Goal: Transaction & Acquisition: Purchase product/service

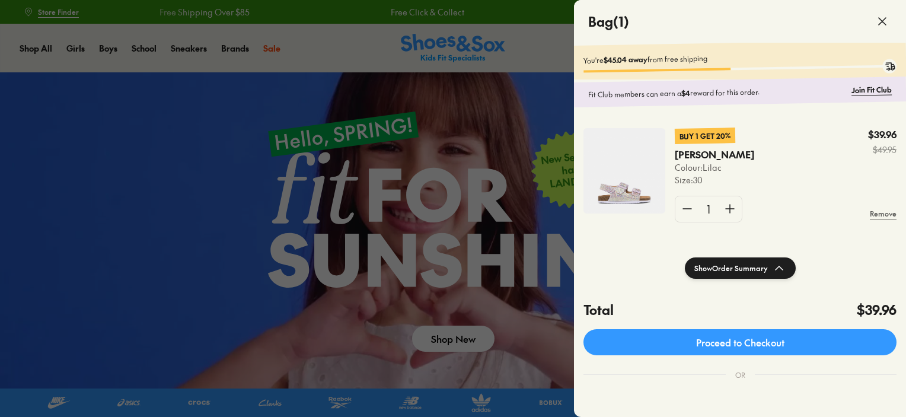
click at [490, 158] on div at bounding box center [453, 208] width 906 height 417
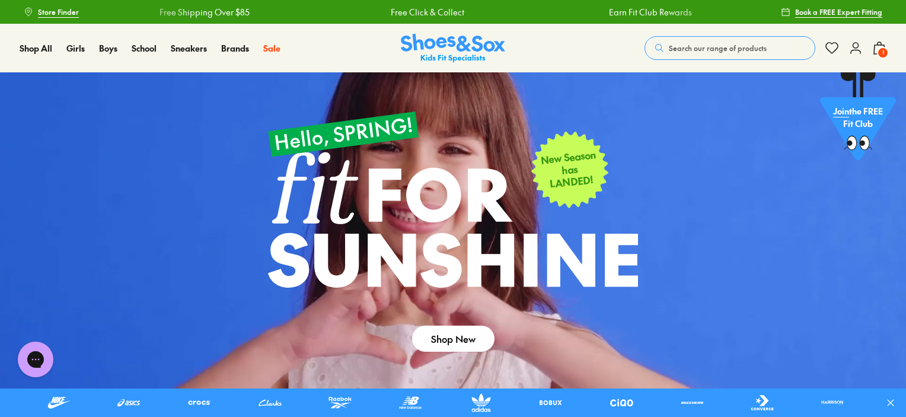
click at [718, 49] on span "Search our range of products" at bounding box center [718, 48] width 98 height 11
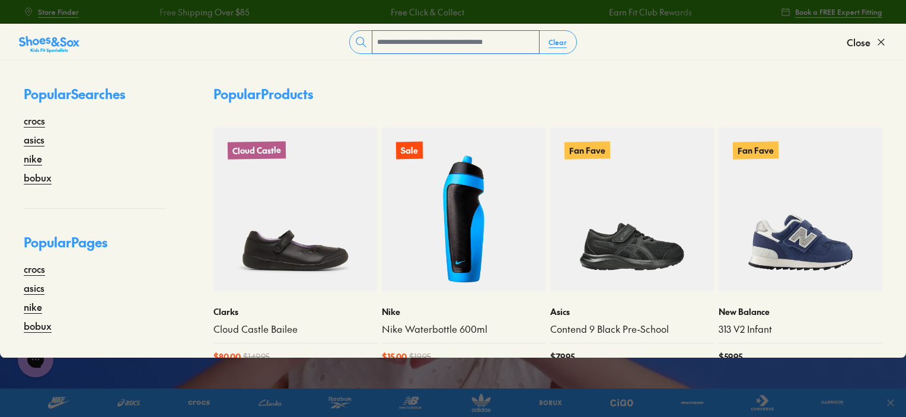
click at [456, 44] on input "text" at bounding box center [456, 42] width 167 height 23
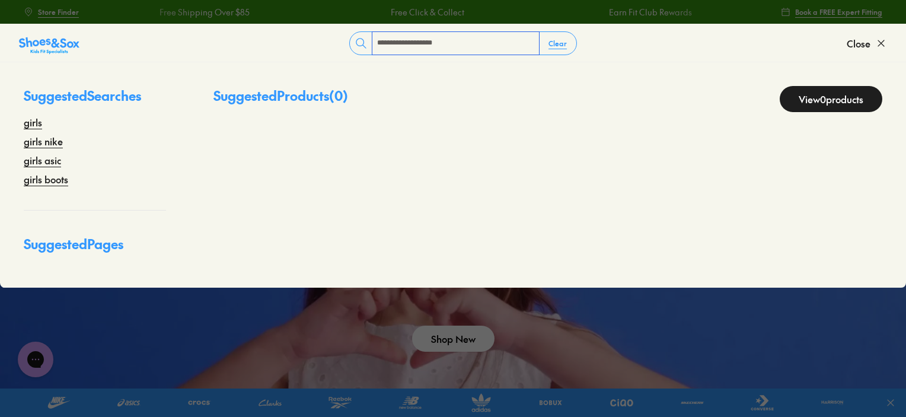
type input "**********"
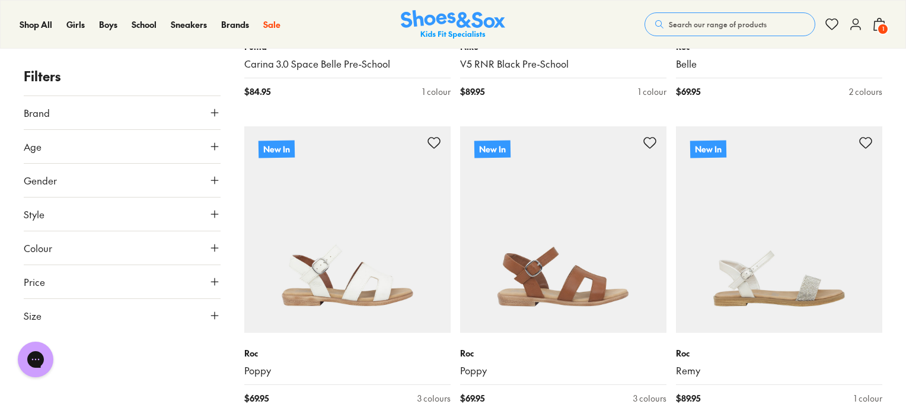
scroll to position [2907, 0]
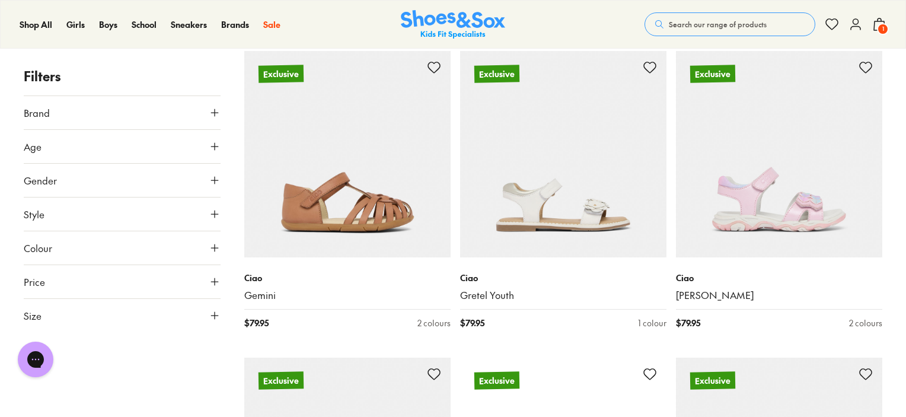
scroll to position [6644, 0]
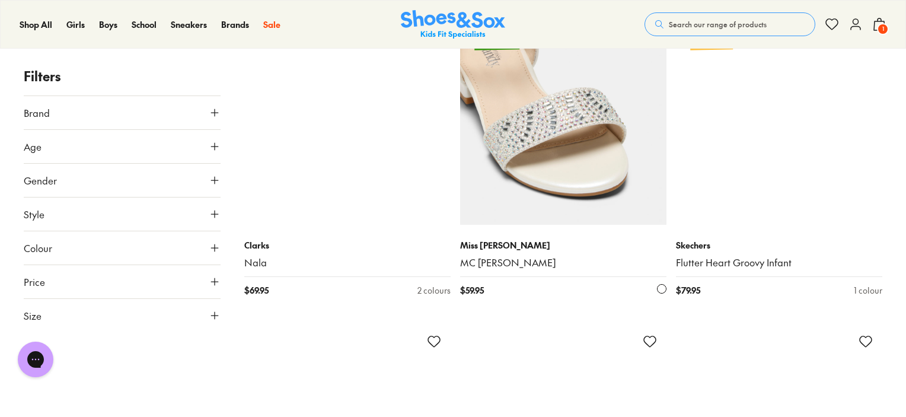
scroll to position [11745, 0]
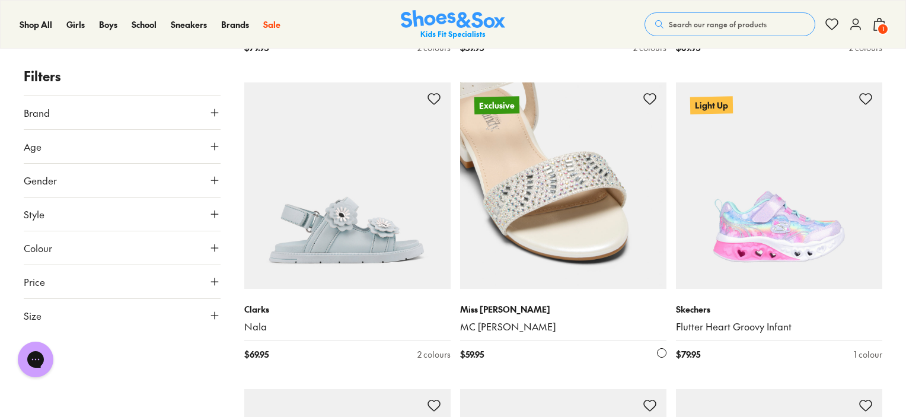
click at [587, 198] on img at bounding box center [563, 185] width 206 height 206
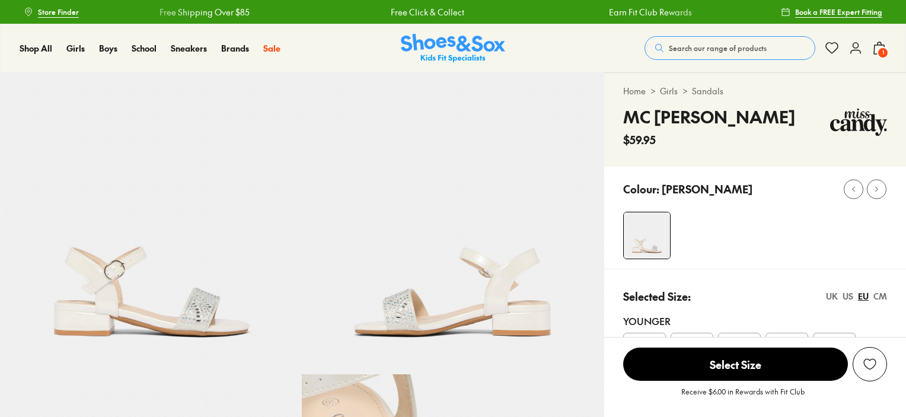
select select "*"
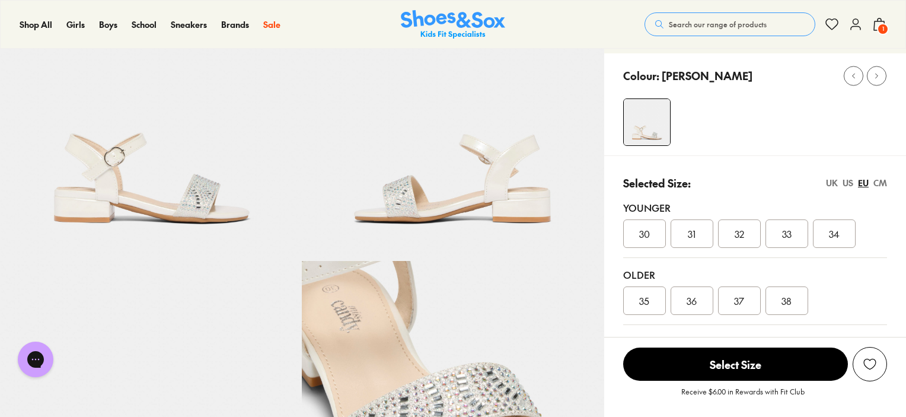
scroll to position [119, 0]
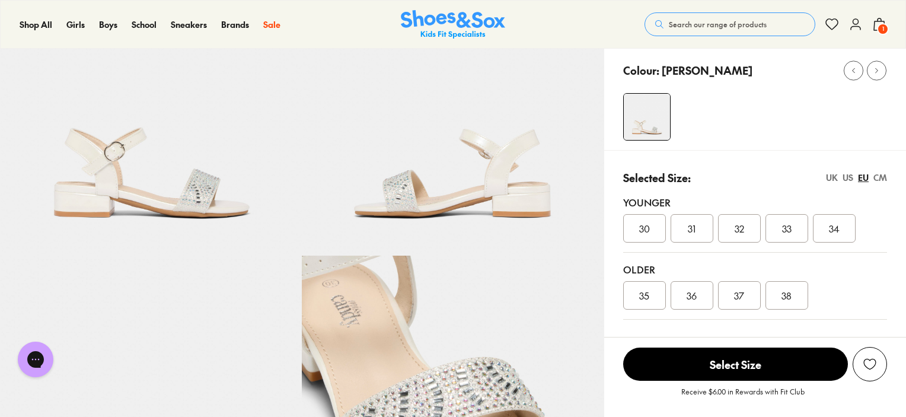
click at [642, 227] on span "30" at bounding box center [644, 228] width 11 height 14
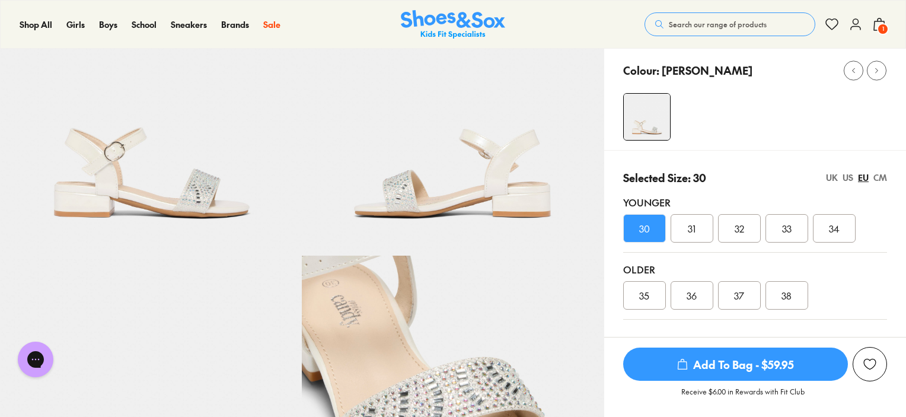
click at [643, 227] on span "30" at bounding box center [644, 228] width 11 height 14
click at [729, 365] on span "Add To Bag - $59.95" at bounding box center [735, 364] width 225 height 33
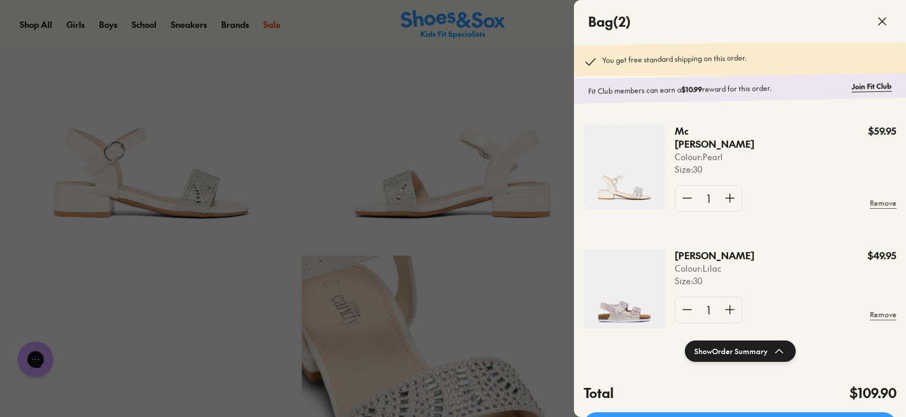
click at [705, 262] on p "[PERSON_NAME]" at bounding box center [706, 255] width 63 height 13
click at [705, 262] on p "Arielle Jewel" at bounding box center [706, 255] width 63 height 13
click at [685, 262] on p "Arielle Jewel" at bounding box center [706, 255] width 63 height 13
click at [645, 285] on img at bounding box center [625, 290] width 82 height 83
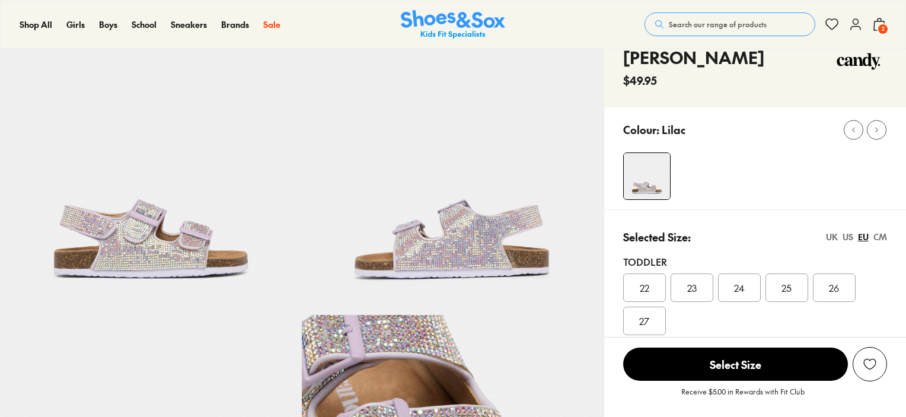
select select "*"
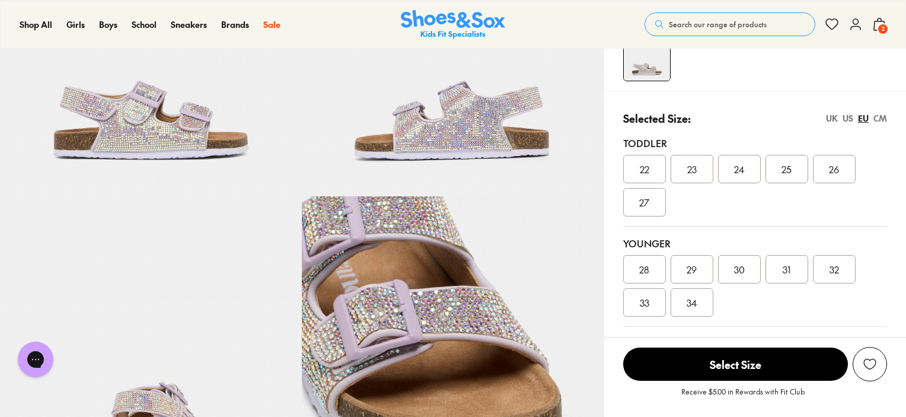
click at [695, 268] on span "29" at bounding box center [692, 269] width 10 height 14
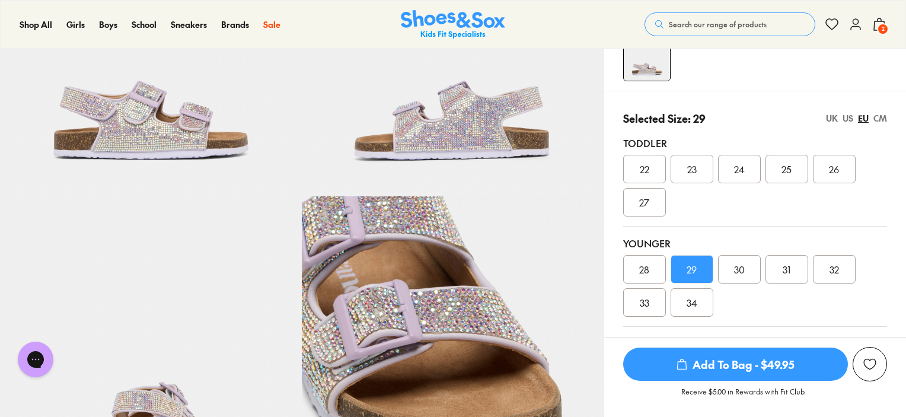
click at [729, 365] on span "Add To Bag - $49.95" at bounding box center [735, 364] width 225 height 33
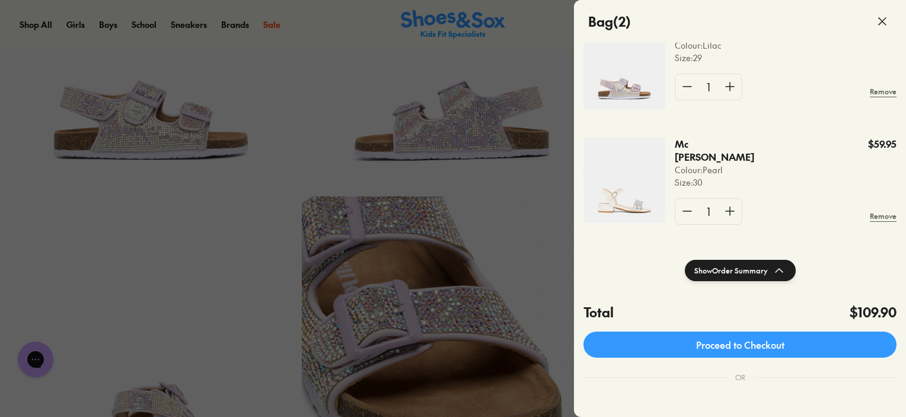
scroll to position [119, 0]
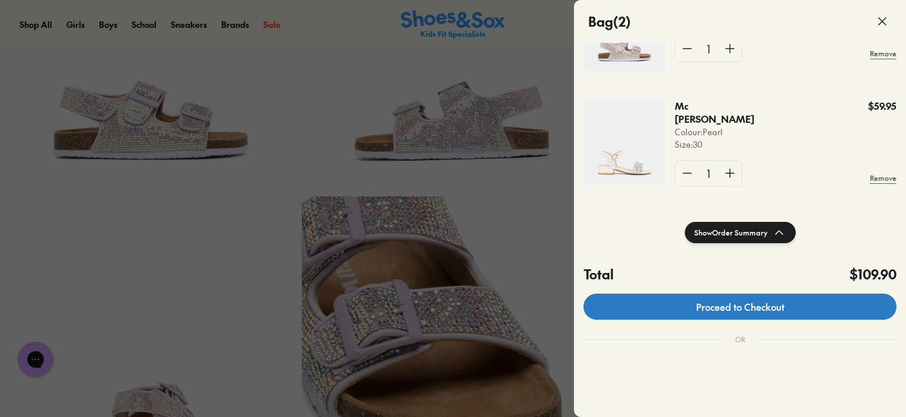
click at [736, 304] on link "Proceed to Checkout" at bounding box center [740, 307] width 313 height 26
